Goal: Information Seeking & Learning: Understand process/instructions

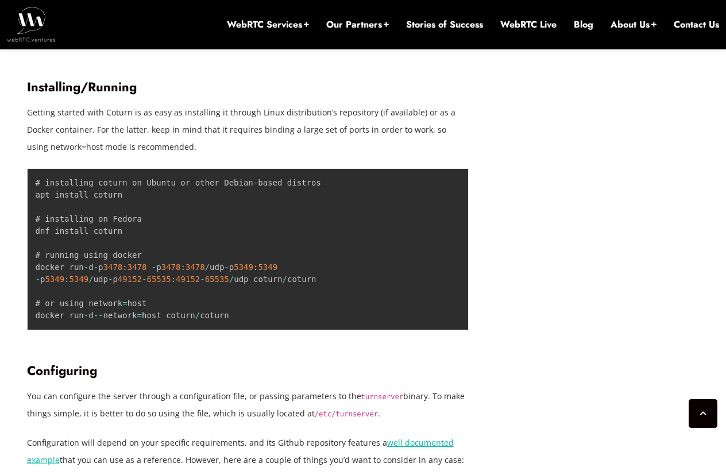
scroll to position [1924, 0]
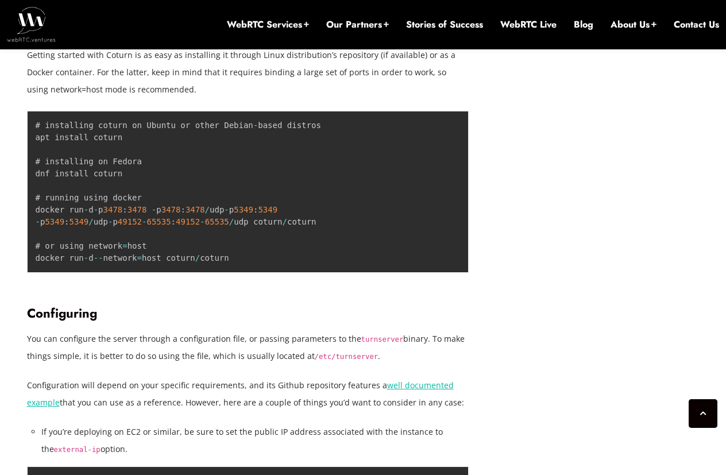
drag, startPoint x: 10, startPoint y: 57, endPoint x: 230, endPoint y: 98, distance: 223.7
click at [117, 116] on pre "# installing coturn on Ubuntu or other Debian - based distros apt install cotur…" at bounding box center [248, 192] width 442 height 162
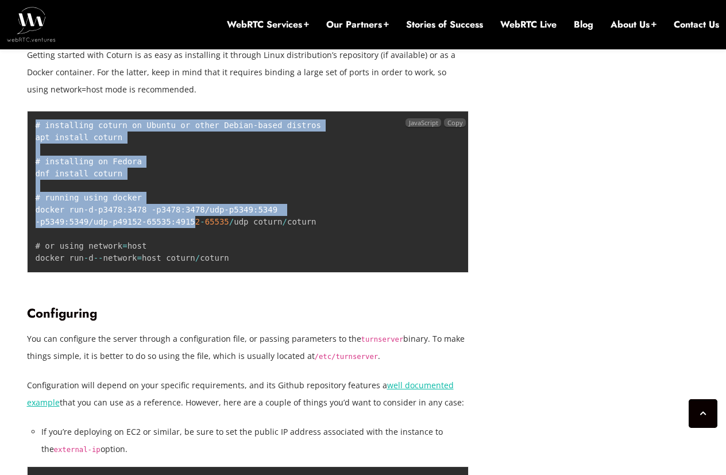
drag, startPoint x: 35, startPoint y: 120, endPoint x: 194, endPoint y: 217, distance: 185.8
click at [194, 217] on code "# installing coturn on Ubuntu or other Debian - based distros apt install cotur…" at bounding box center [178, 192] width 285 height 142
click at [168, 130] on pre "# installing coturn on Ubuntu or other Debian - based distros apt install cotur…" at bounding box center [248, 192] width 442 height 162
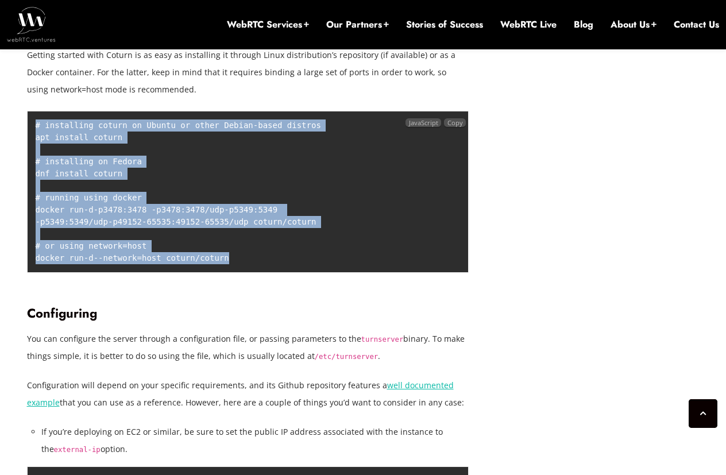
drag, startPoint x: 34, startPoint y: 125, endPoint x: 207, endPoint y: 219, distance: 196.8
click at [246, 253] on pre "# installing coturn on Ubuntu or other Debian - based distros apt install cotur…" at bounding box center [248, 192] width 442 height 162
click at [205, 218] on span "65535" at bounding box center [217, 221] width 24 height 9
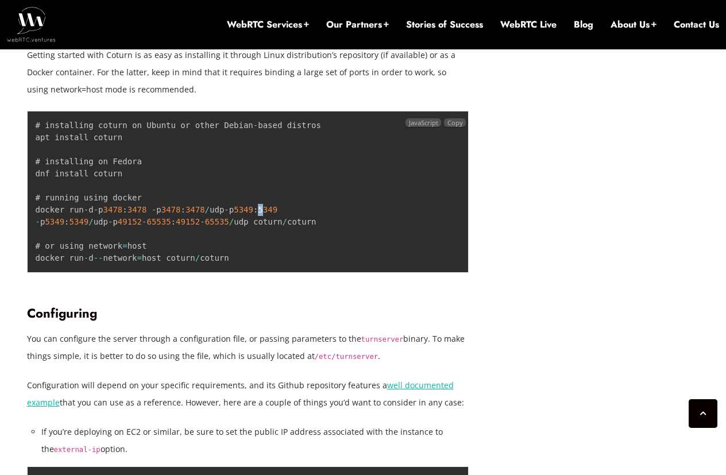
click at [268, 206] on span "5349" at bounding box center [268, 209] width 20 height 9
drag, startPoint x: 268, startPoint y: 206, endPoint x: 254, endPoint y: 210, distance: 14.2
click at [269, 206] on span "5349" at bounding box center [268, 209] width 20 height 9
click at [268, 203] on pre "# installing coturn on Ubuntu or other Debian - based distros apt install cotur…" at bounding box center [248, 192] width 442 height 162
click at [271, 212] on span "5349" at bounding box center [268, 209] width 20 height 9
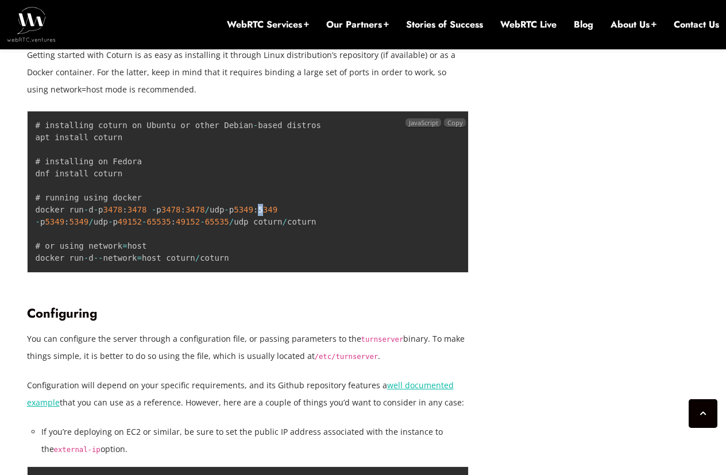
click at [271, 212] on span "5349" at bounding box center [268, 209] width 20 height 9
drag, startPoint x: 333, startPoint y: 226, endPoint x: 301, endPoint y: 200, distance: 40.8
click at [334, 225] on pre "# installing coturn on Ubuntu or other Debian - based distros apt install cotur…" at bounding box center [248, 192] width 442 height 162
drag, startPoint x: 290, startPoint y: 206, endPoint x: 191, endPoint y: 217, distance: 99.9
click at [243, 214] on pre "# installing coturn on Ubuntu or other Debian - based distros apt install cotur…" at bounding box center [248, 192] width 442 height 162
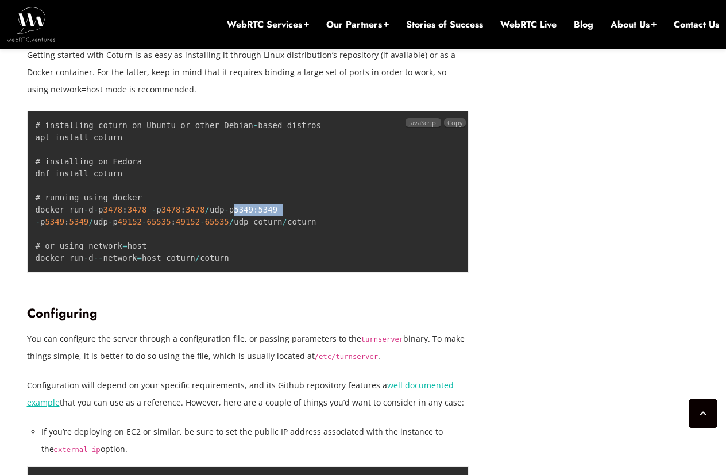
click at [258, 212] on span ":" at bounding box center [255, 209] width 5 height 9
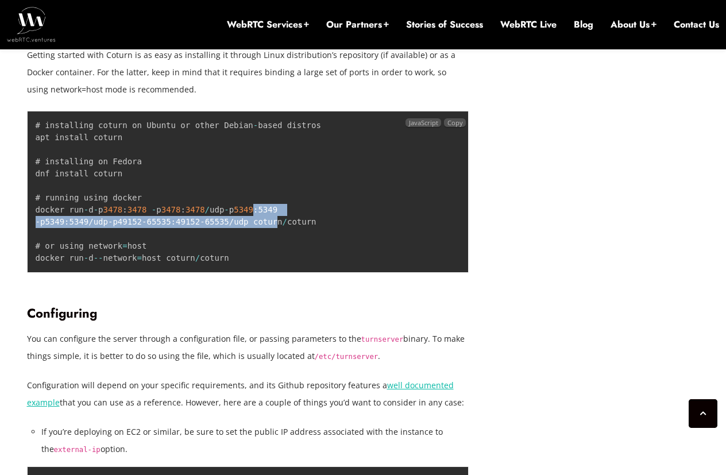
drag, startPoint x: 261, startPoint y: 211, endPoint x: 270, endPoint y: 221, distance: 13.5
click at [270, 220] on code "# installing coturn on Ubuntu or other Debian - based distros apt install cotur…" at bounding box center [178, 192] width 285 height 142
click at [272, 212] on span "5349" at bounding box center [268, 209] width 20 height 9
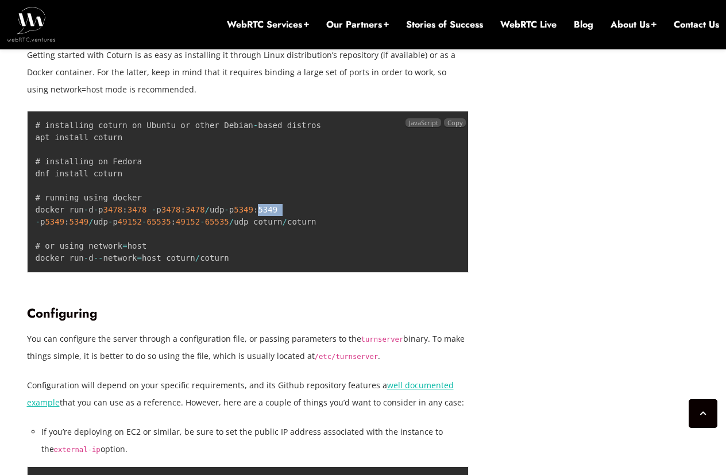
click at [272, 212] on span "5349" at bounding box center [268, 209] width 20 height 9
click at [240, 211] on code "# installing coturn on Ubuntu or other Debian - based distros apt install cotur…" at bounding box center [178, 192] width 285 height 142
click at [253, 210] on span "5349" at bounding box center [244, 209] width 20 height 9
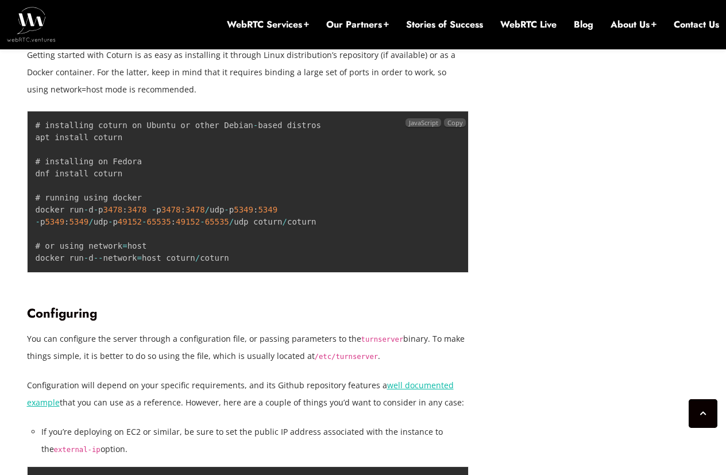
click at [268, 212] on span "5349" at bounding box center [268, 209] width 20 height 9
click at [327, 220] on pre "# installing coturn on Ubuntu or other Debian - based distros apt install cotur…" at bounding box center [248, 192] width 442 height 162
click at [160, 222] on span "65535" at bounding box center [158, 221] width 24 height 9
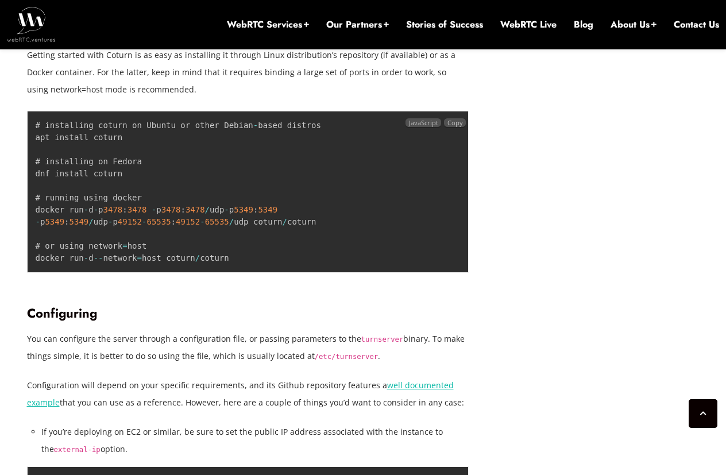
click at [177, 221] on span "49152" at bounding box center [188, 221] width 24 height 9
click at [221, 222] on span "65535" at bounding box center [217, 221] width 24 height 9
click at [214, 220] on span "65535" at bounding box center [217, 221] width 24 height 9
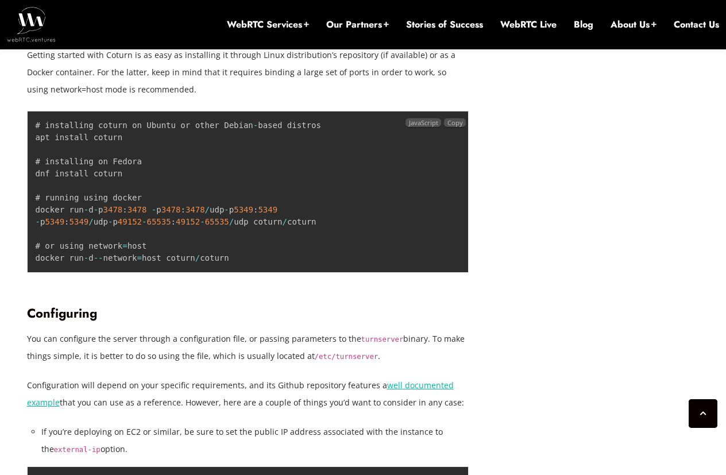
click at [218, 224] on span "65535" at bounding box center [217, 221] width 24 height 9
drag, startPoint x: 218, startPoint y: 224, endPoint x: 204, endPoint y: 222, distance: 14.0
click at [205, 222] on span "65535" at bounding box center [217, 221] width 24 height 9
click at [210, 218] on span "65535" at bounding box center [217, 221] width 24 height 9
click at [250, 246] on pre "# installing coturn on Ubuntu or other Debian - based distros apt install cotur…" at bounding box center [248, 192] width 442 height 162
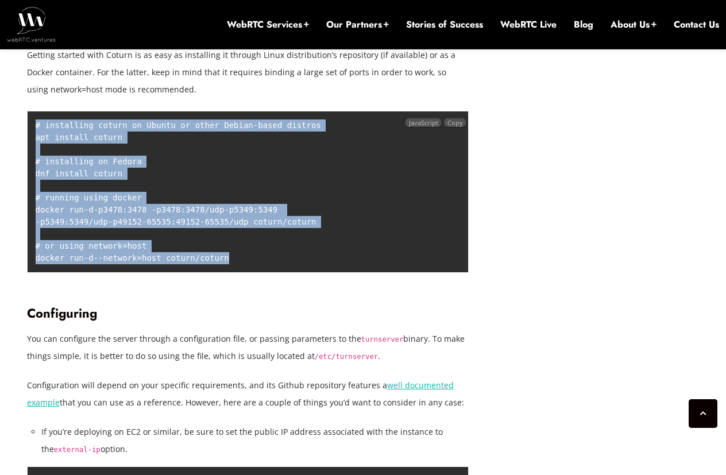
drag, startPoint x: 230, startPoint y: 262, endPoint x: 32, endPoint y: 122, distance: 242.8
click at [32, 122] on pre "# installing coturn on Ubuntu or other Debian - based distros apt install cotur…" at bounding box center [248, 192] width 442 height 162
click at [222, 151] on pre "# installing coturn on Ubuntu or other Debian - based distros apt install cotur…" at bounding box center [248, 192] width 442 height 162
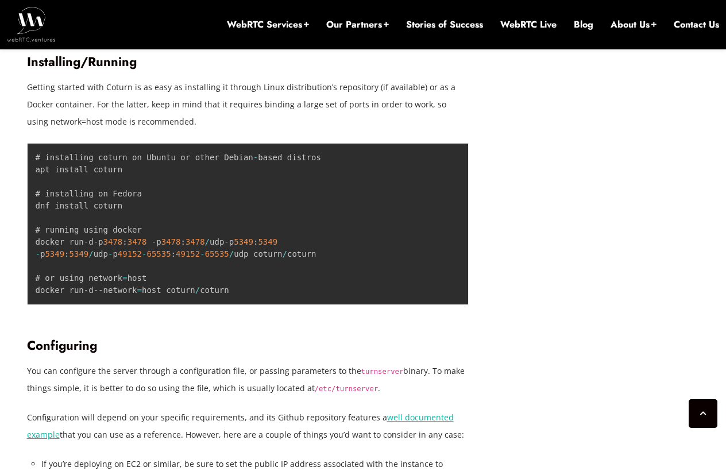
scroll to position [1866, 0]
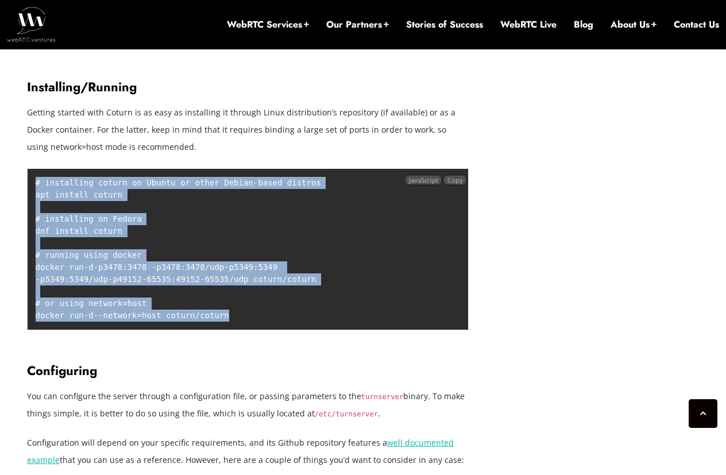
drag, startPoint x: 240, startPoint y: 315, endPoint x: 30, endPoint y: 181, distance: 248.6
click at [30, 181] on pre "# installing coturn on Ubuntu or other Debian - based distros apt install cotur…" at bounding box center [248, 249] width 442 height 162
click at [167, 216] on pre "# installing coturn on Ubuntu or other Debian - based distros apt install cotur…" at bounding box center [248, 249] width 442 height 162
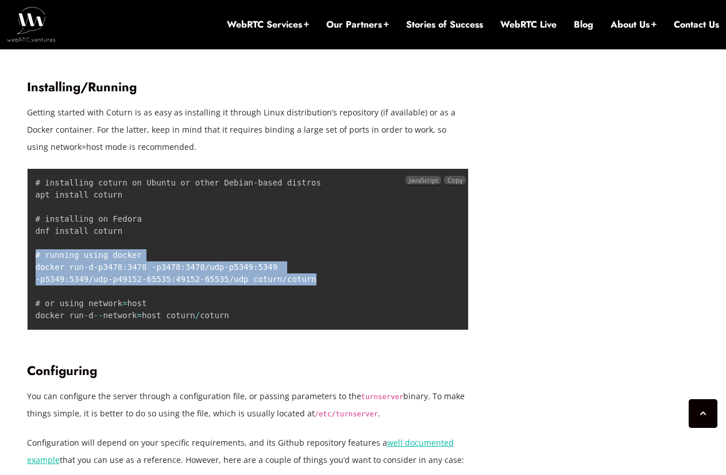
drag, startPoint x: 34, startPoint y: 257, endPoint x: 345, endPoint y: 278, distance: 311.4
click at [345, 279] on pre "# installing coturn on Ubuntu or other Debian - based distros apt install cotur…" at bounding box center [248, 249] width 442 height 162
click at [343, 273] on pre "# installing coturn on Ubuntu or other Debian - based distros apt install cotur…" at bounding box center [248, 249] width 442 height 162
click at [300, 269] on pre "# installing coturn on Ubuntu or other Debian - based distros apt install cotur…" at bounding box center [248, 249] width 442 height 162
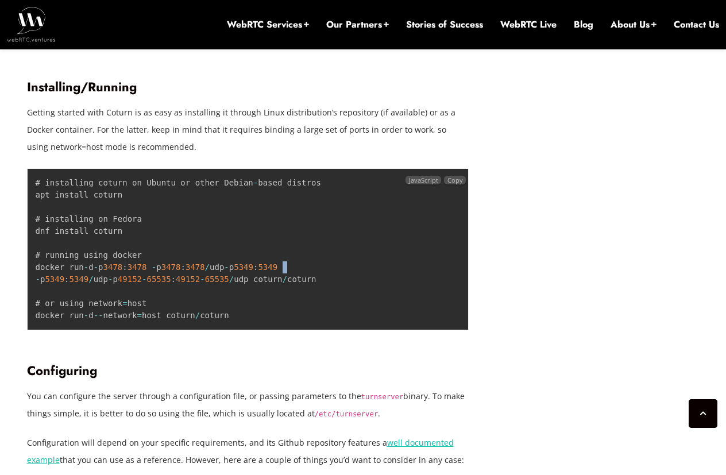
click at [300, 269] on pre "# installing coturn on Ubuntu or other Debian - based distros apt install cotur…" at bounding box center [248, 249] width 442 height 162
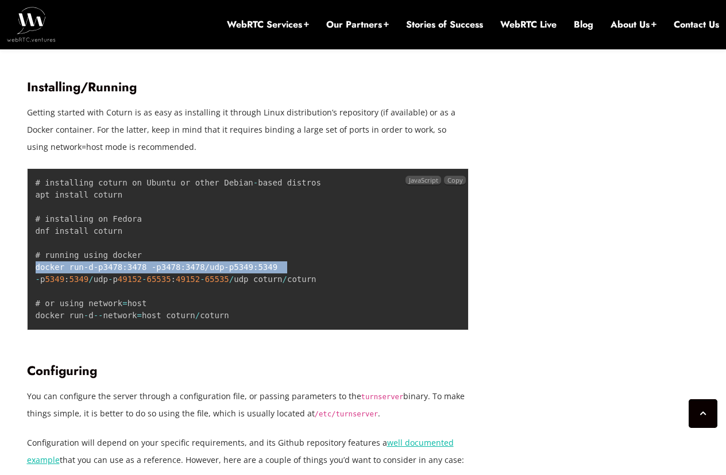
click at [300, 269] on pre "# installing coturn on Ubuntu or other Debian - based distros apt install cotur…" at bounding box center [248, 249] width 442 height 162
click at [293, 273] on div at bounding box center [293, 273] width 0 height 0
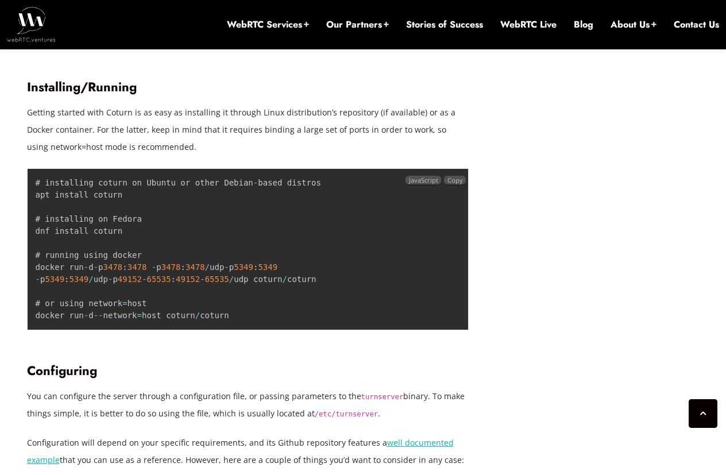
click at [276, 287] on pre "# installing coturn on Ubuntu or other Debian - based distros apt install cotur…" at bounding box center [248, 249] width 442 height 162
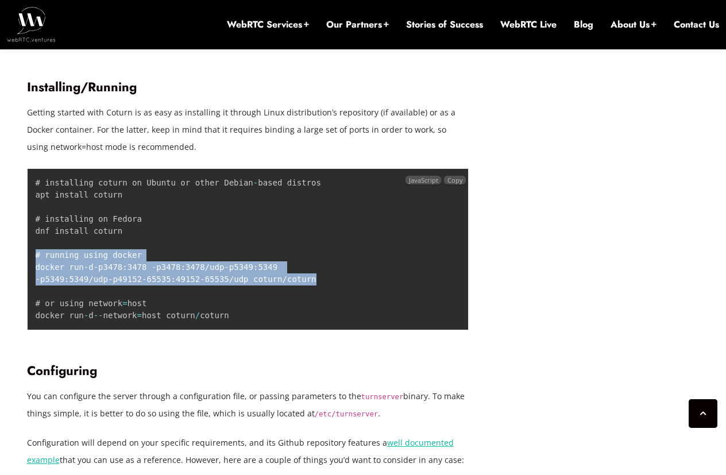
drag, startPoint x: 327, startPoint y: 280, endPoint x: 28, endPoint y: 254, distance: 300.3
click at [28, 254] on pre "# installing coturn on Ubuntu or other Debian - based distros apt install cotur…" at bounding box center [248, 249] width 442 height 162
click at [127, 267] on span ":" at bounding box center [124, 266] width 5 height 9
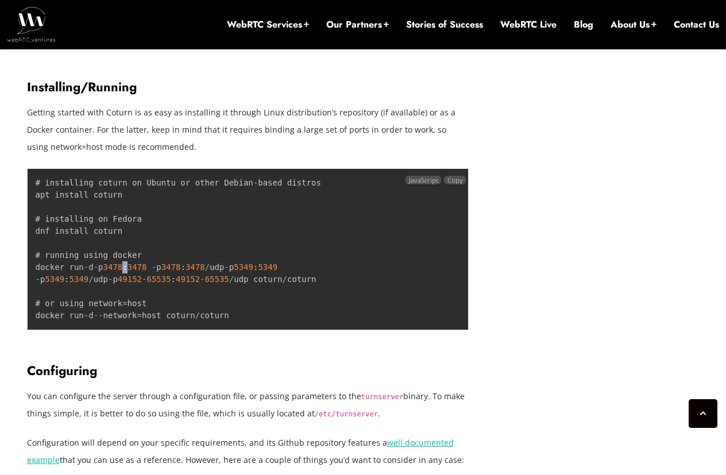
click at [127, 267] on span ":" at bounding box center [124, 266] width 5 height 9
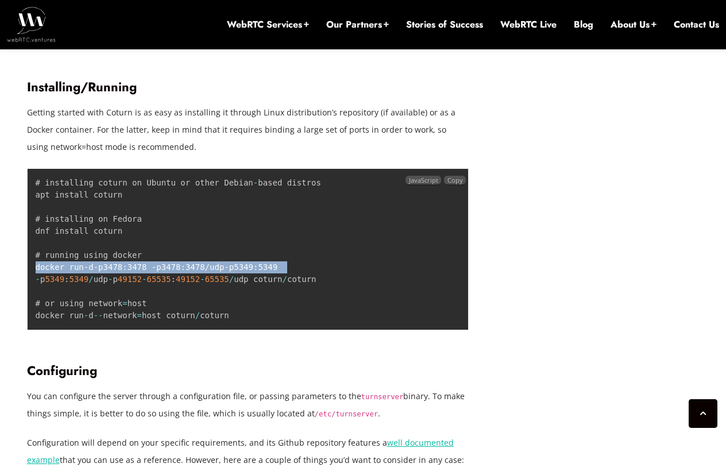
click at [127, 267] on span ":" at bounding box center [124, 266] width 5 height 9
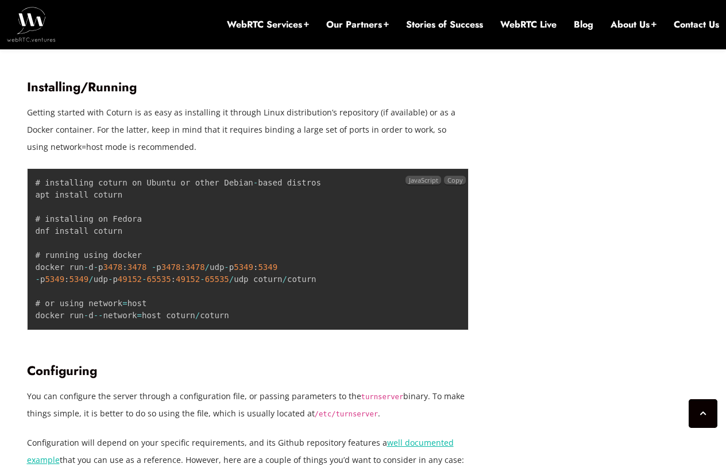
click at [300, 282] on code "# installing coturn on Ubuntu or other Debian - based distros apt install cotur…" at bounding box center [178, 249] width 285 height 142
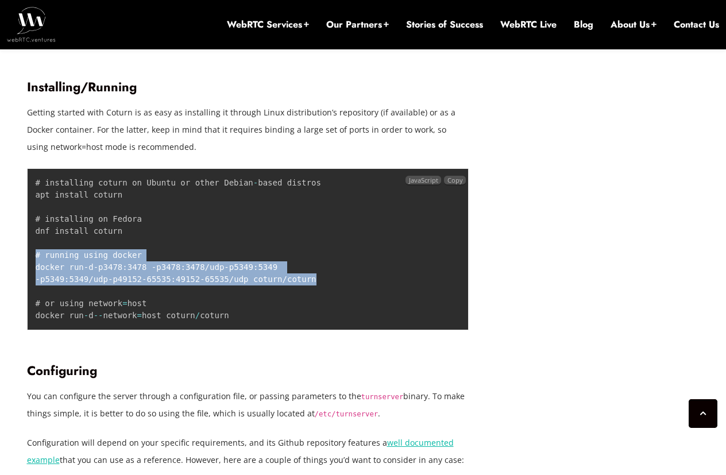
drag, startPoint x: 284, startPoint y: 277, endPoint x: 36, endPoint y: 254, distance: 248.5
click at [36, 254] on pre "# installing coturn on Ubuntu or other Debian - based distros apt install cotur…" at bounding box center [248, 249] width 442 height 162
click at [177, 255] on pre "# installing coturn on Ubuntu or other Debian - based distros apt install cotur…" at bounding box center [248, 249] width 442 height 162
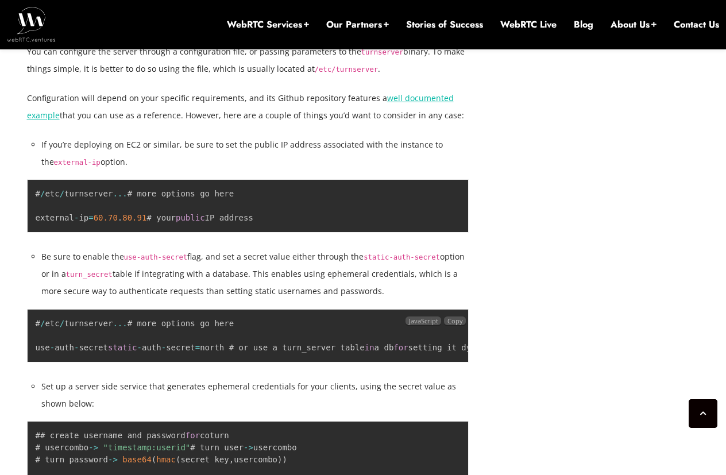
scroll to position [2326, 0]
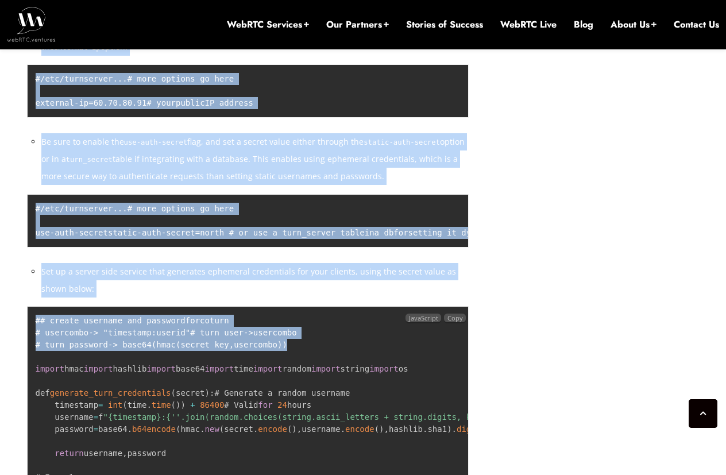
drag, startPoint x: 278, startPoint y: 389, endPoint x: 59, endPoint y: 353, distance: 222.3
click at [19, 361] on div "[DATE] [PERSON_NAME] Comments Off on How to Set Up Self-Hosted STUN/TURN Server…" at bounding box center [363, 484] width 726 height 4594
click at [40, 359] on code "## create username and password for coturn # usercombo - > "timestamp:userid" #…" at bounding box center [348, 417] width 624 height 202
drag, startPoint x: 35, startPoint y: 359, endPoint x: 75, endPoint y: 327, distance: 51.4
click at [34, 358] on pre "## create username and password for coturn # usercombo - > "timestamp:userid" #…" at bounding box center [248, 417] width 442 height 222
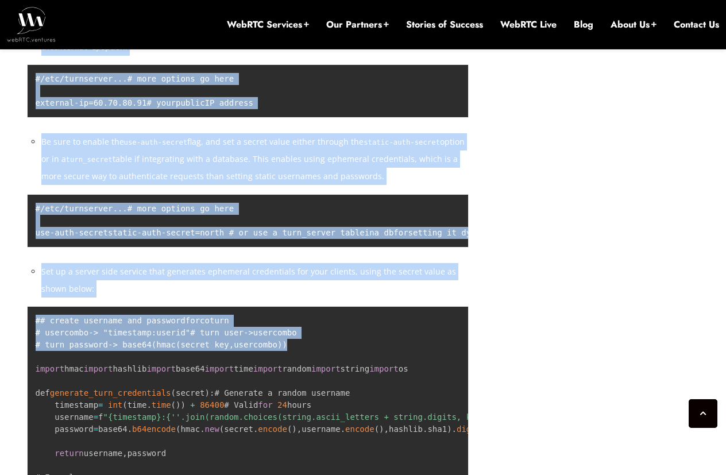
click at [76, 297] on li "Set up a server side service that generates ephemeral credentials for your clie…" at bounding box center [255, 280] width 428 height 34
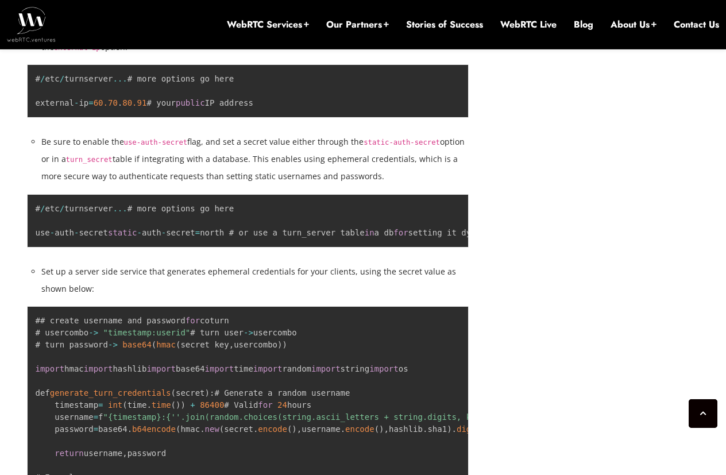
click at [55, 297] on li "Set up a server side service that generates ephemeral credentials for your clie…" at bounding box center [255, 280] width 428 height 34
click at [72, 297] on li "Set up a server side service that generates ephemeral credentials for your clie…" at bounding box center [255, 280] width 428 height 34
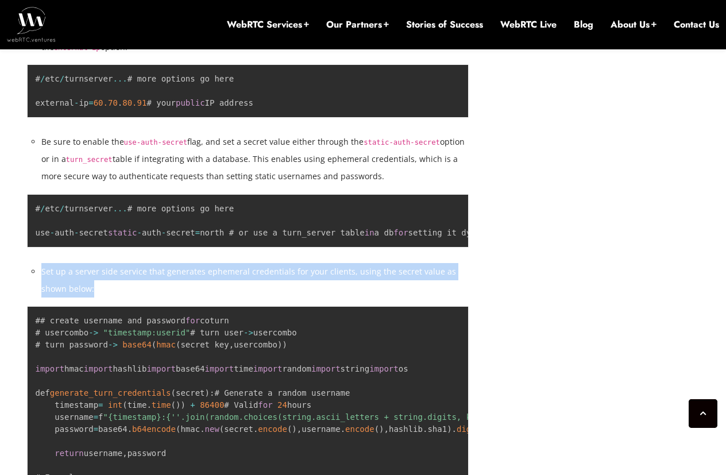
drag, startPoint x: 72, startPoint y: 327, endPoint x: 42, endPoint y: 311, distance: 33.9
click at [42, 297] on li "Set up a server side service that generates ephemeral credentials for your clie…" at bounding box center [255, 280] width 428 height 34
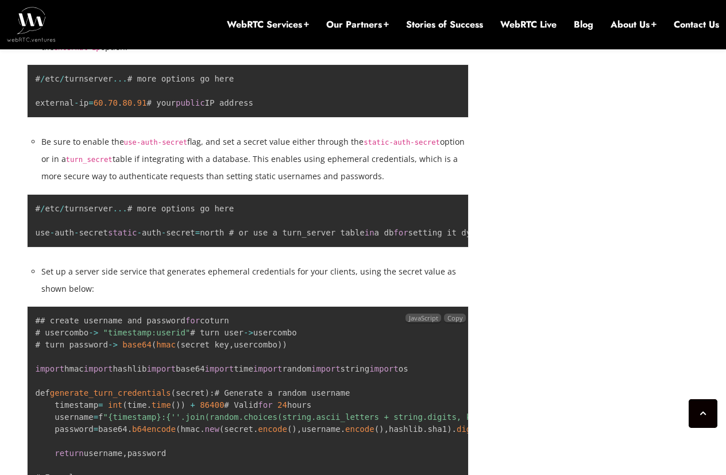
click at [285, 392] on pre "## create username and password for coturn # usercombo - > "timestamp:userid" #…" at bounding box center [248, 417] width 442 height 222
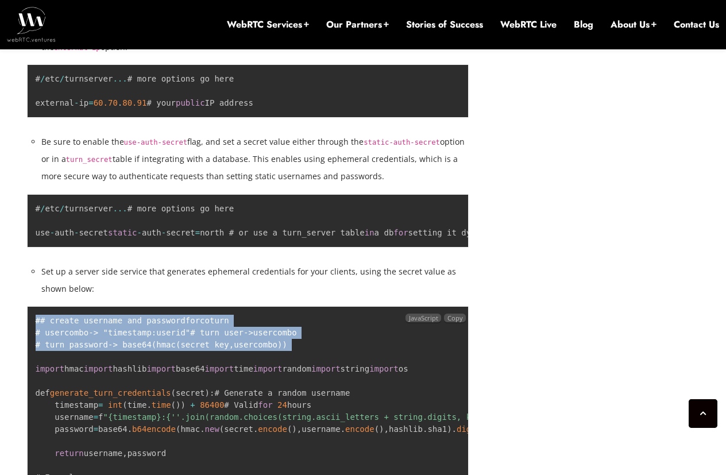
drag, startPoint x: 284, startPoint y: 393, endPoint x: 32, endPoint y: 357, distance: 254.6
click at [32, 357] on pre "## create username and password for coturn # usercombo - > "timestamp:userid" #…" at bounding box center [248, 417] width 442 height 222
click at [209, 380] on pre "## create username and password for coturn # usercombo - > "timestamp:userid" #…" at bounding box center [248, 417] width 442 height 222
click at [296, 392] on pre "## create username and password for coturn # usercombo - > "timestamp:userid" #…" at bounding box center [248, 417] width 442 height 222
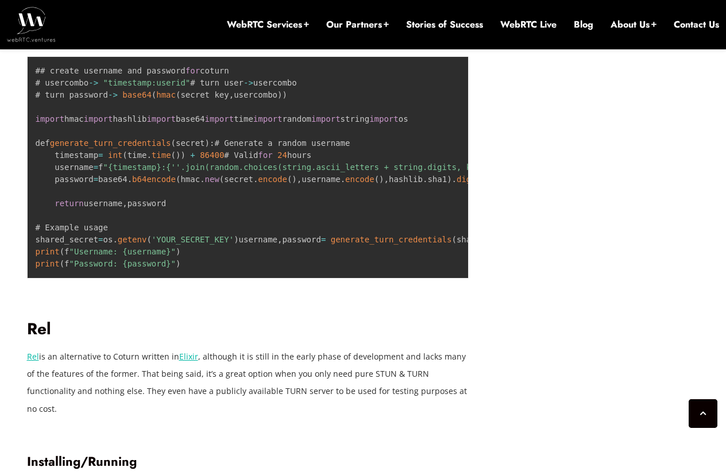
scroll to position [2555, 0]
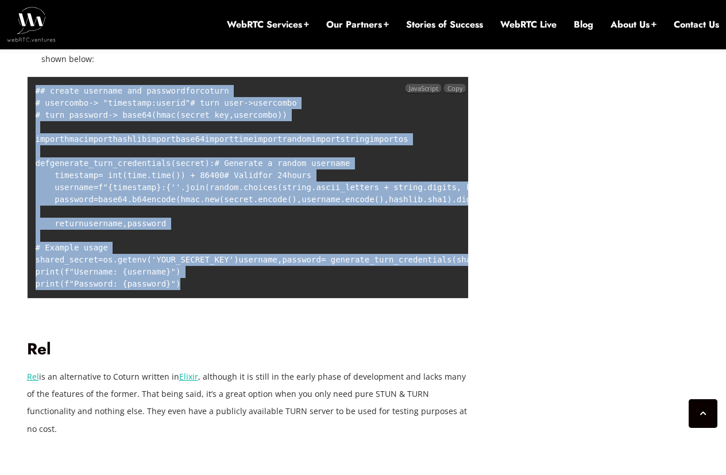
drag, startPoint x: 198, startPoint y: 459, endPoint x: 42, endPoint y: 157, distance: 339.8
click at [28, 115] on pre "## create username and password for coturn # usercombo - > "timestamp:userid" #…" at bounding box center [248, 187] width 442 height 222
click at [135, 207] on pre "## create username and password for coturn # usercombo - > "timestamp:userid" #…" at bounding box center [248, 187] width 442 height 222
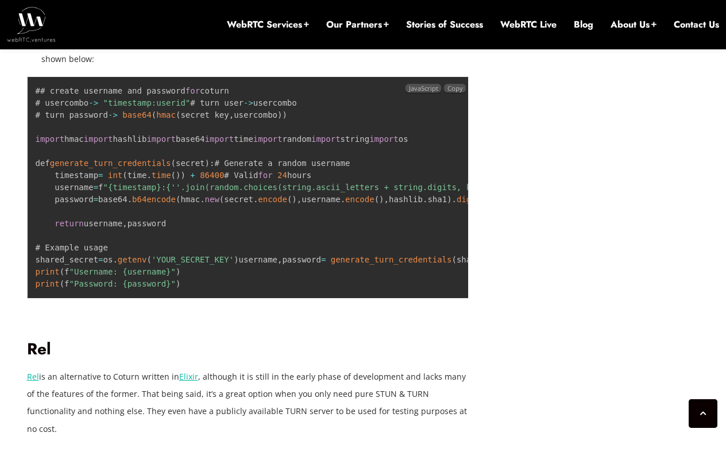
drag, startPoint x: 148, startPoint y: 222, endPoint x: 396, endPoint y: 174, distance: 253.2
click at [394, 177] on pre "## create username and password for coturn # usercombo - > "timestamp:userid" #…" at bounding box center [248, 187] width 442 height 222
click at [403, 96] on div "JavaScript Copy" at bounding box center [434, 87] width 63 height 17
drag, startPoint x: 394, startPoint y: 123, endPoint x: 471, endPoint y: 125, distance: 77.5
click at [471, 125] on div "[DATE] [PERSON_NAME] Comments Off on How to Set Up Self-Hosted STUN/TURN Server…" at bounding box center [256, 254] width 459 height 4456
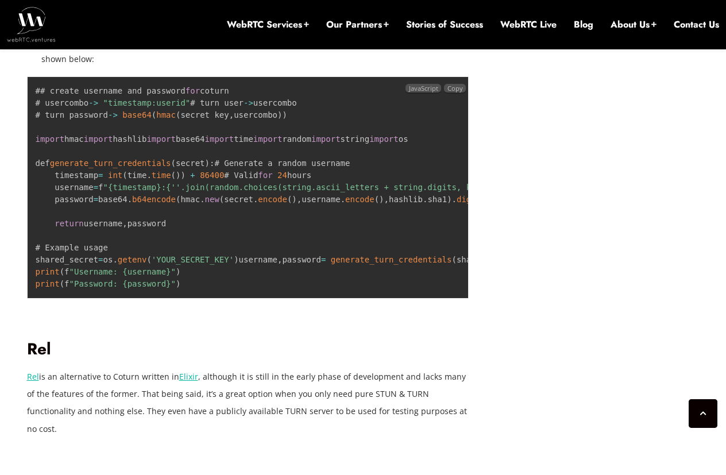
click at [403, 160] on pre "## create username and password for coturn # usercombo - > "timestamp:userid" #…" at bounding box center [248, 187] width 442 height 222
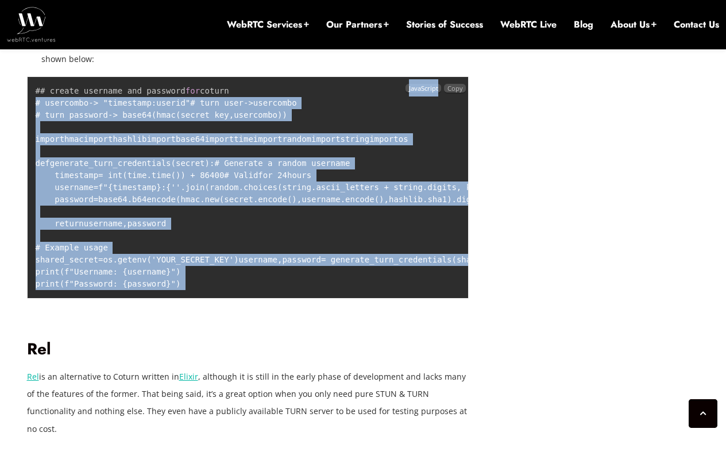
drag, startPoint x: 361, startPoint y: 132, endPoint x: 454, endPoint y: 119, distance: 94.0
click at [454, 119] on div "## create username and password for coturn # usercombo - > "timestamp:userid" #…" at bounding box center [248, 187] width 442 height 222
click at [485, 166] on div "[DATE] [PERSON_NAME] Comments Off on How to Set Up Self-Hosted STUN/TURN Server…" at bounding box center [256, 254] width 459 height 4456
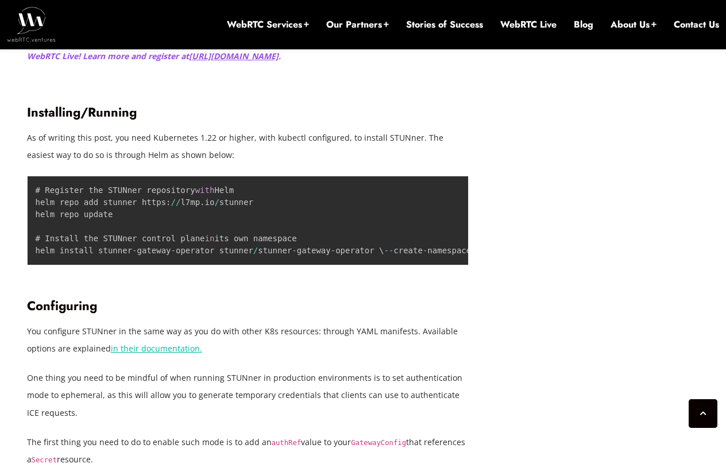
scroll to position [3302, 0]
